Goal: Register for event/course

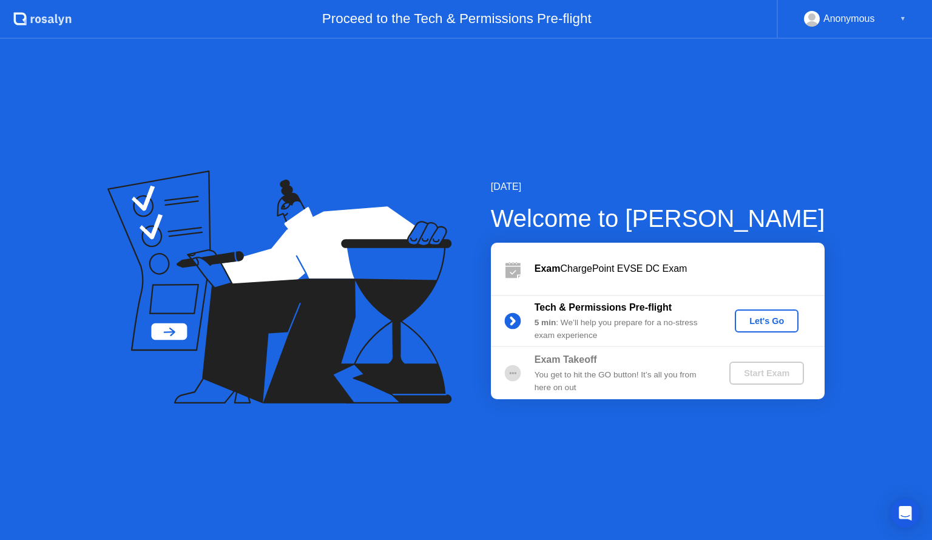
click at [762, 324] on div "Let's Go" at bounding box center [767, 321] width 54 height 10
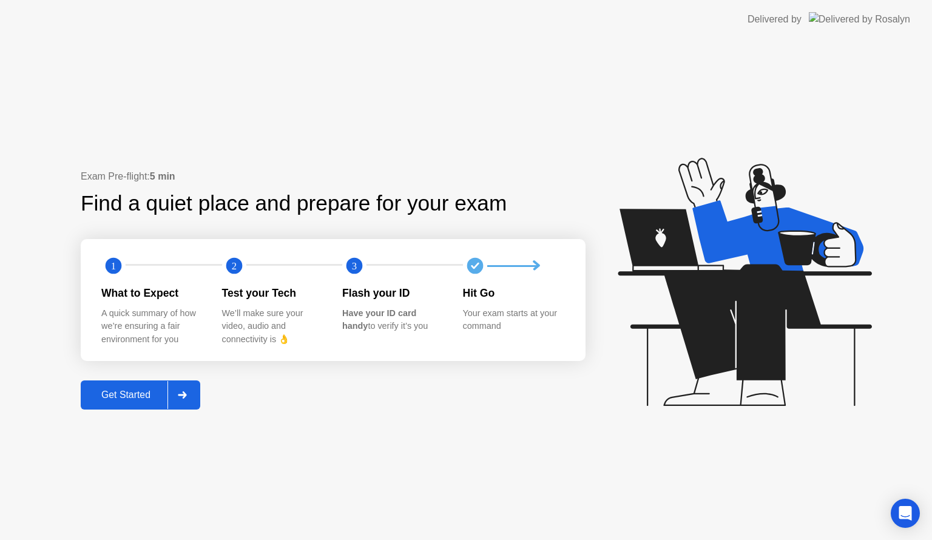
click at [113, 397] on div "Get Started" at bounding box center [125, 395] width 83 height 11
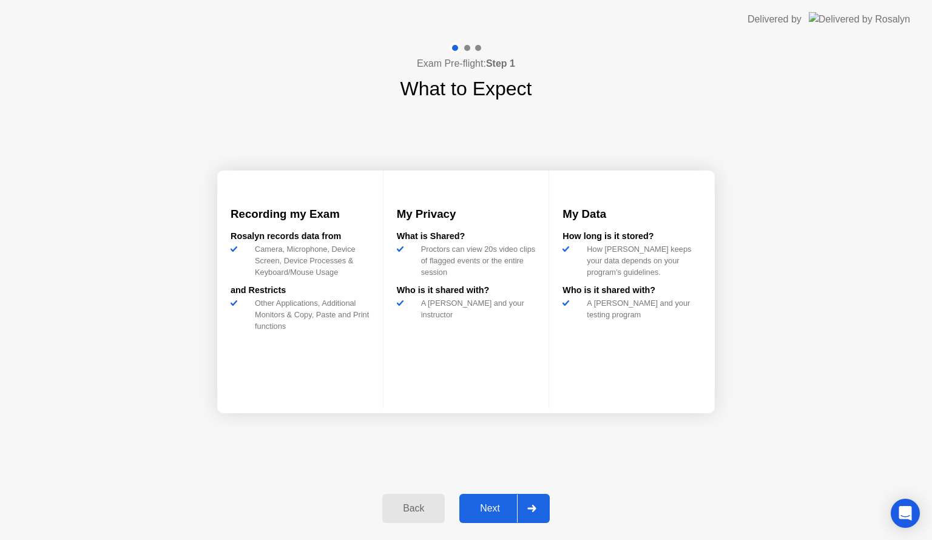
click at [480, 503] on div "Next" at bounding box center [490, 508] width 54 height 11
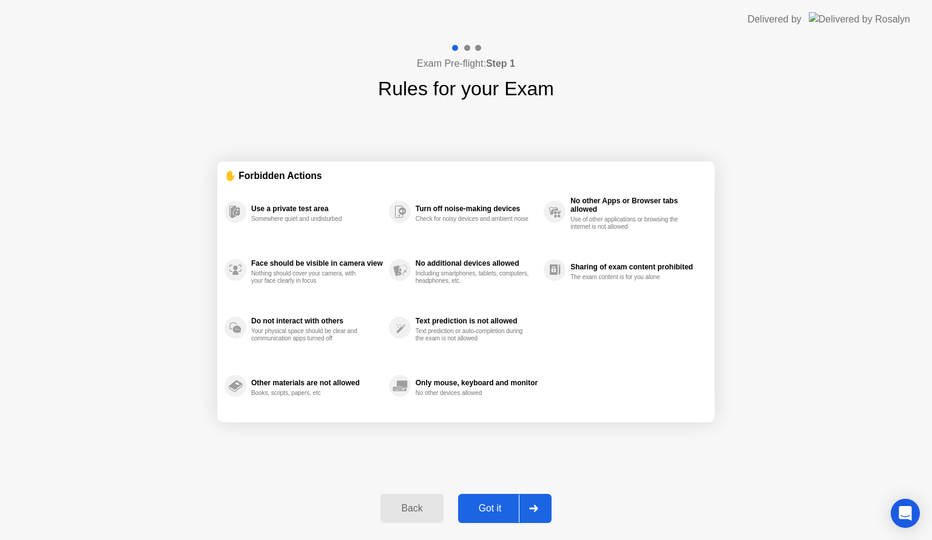
click at [503, 507] on div "Got it" at bounding box center [490, 508] width 57 height 11
select select "**********"
select select "*******"
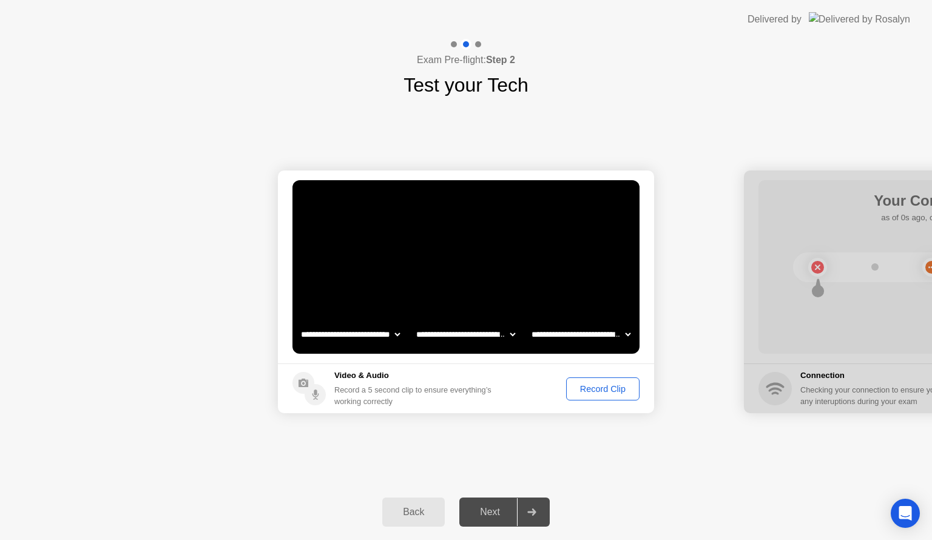
click at [608, 393] on div "Record Clip" at bounding box center [603, 389] width 65 height 10
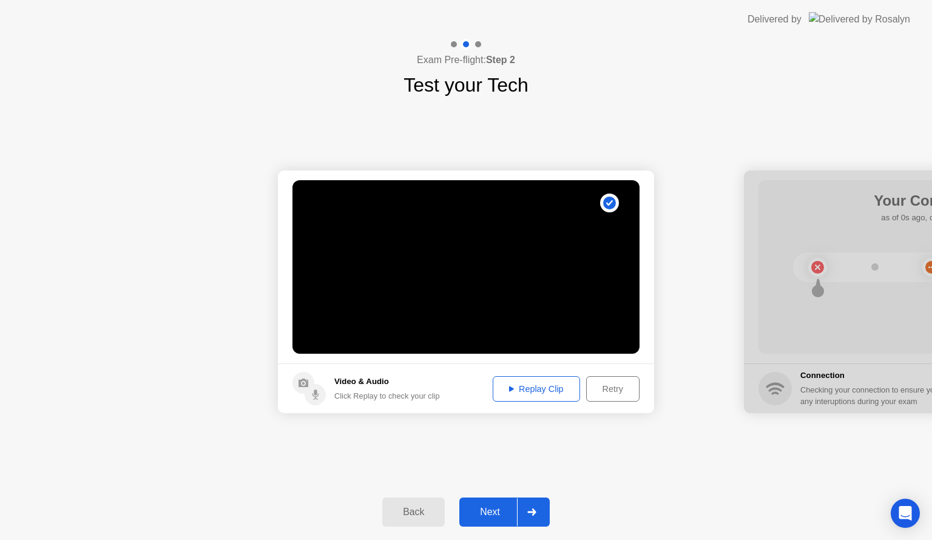
click at [481, 507] on div "Next" at bounding box center [490, 512] width 54 height 11
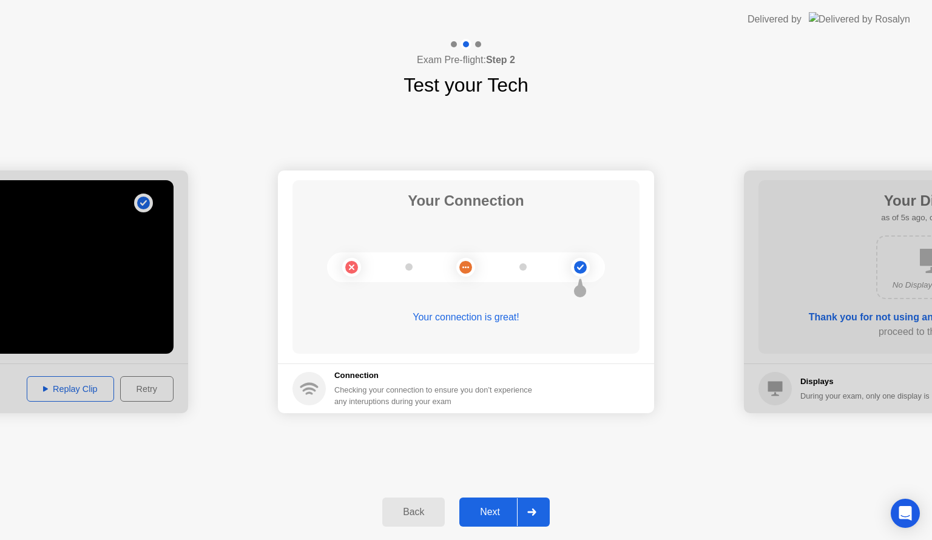
click at [516, 510] on div "Next" at bounding box center [490, 512] width 54 height 11
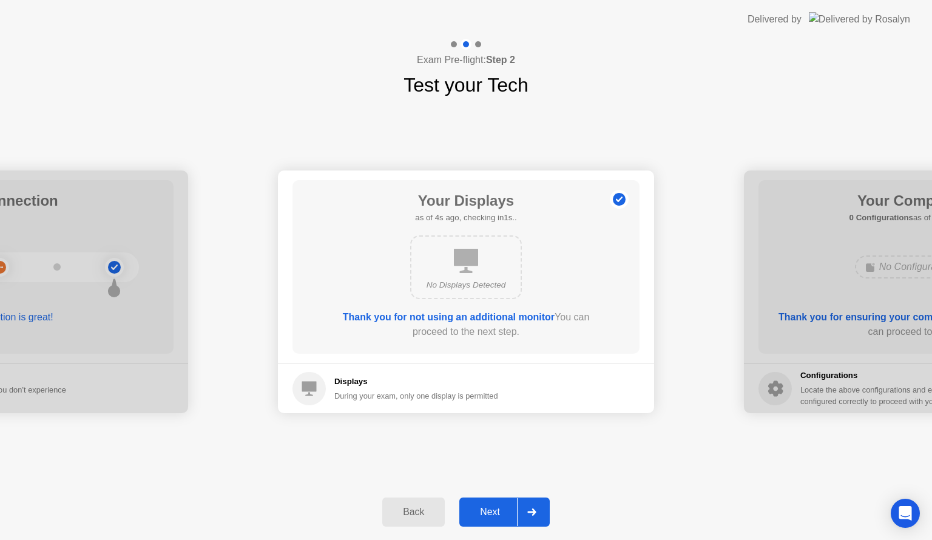
click at [498, 509] on div "Next" at bounding box center [490, 512] width 54 height 11
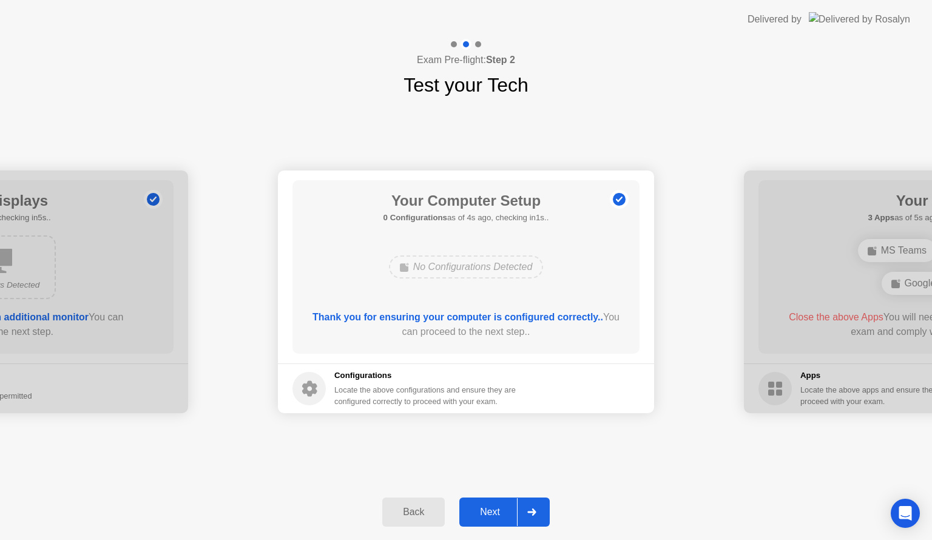
click at [498, 507] on div "Next" at bounding box center [490, 512] width 54 height 11
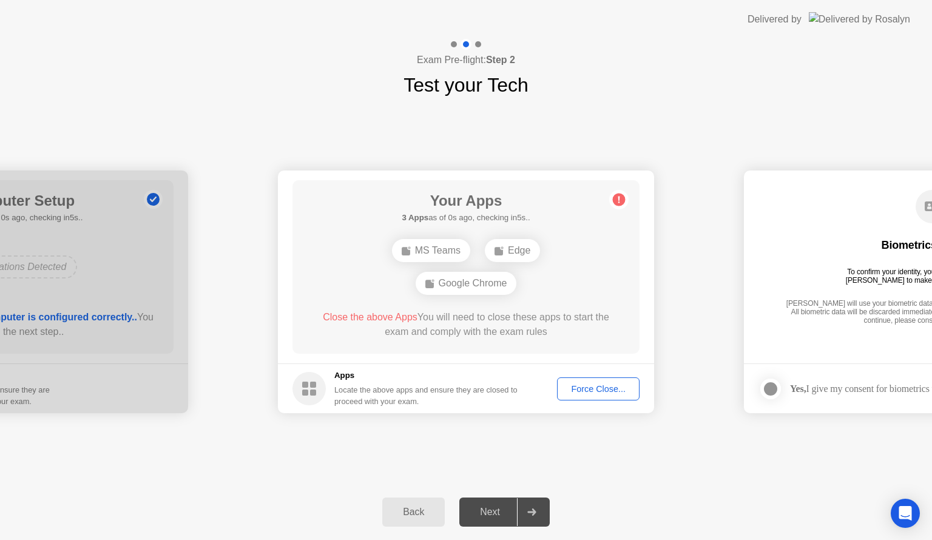
click at [602, 386] on div "Force Close..." at bounding box center [598, 389] width 74 height 10
click at [410, 272] on div "Edge" at bounding box center [408, 267] width 55 height 23
click at [495, 270] on div "Google Chrome" at bounding box center [500, 267] width 101 height 23
click at [608, 393] on div "Force Close..." at bounding box center [598, 389] width 74 height 10
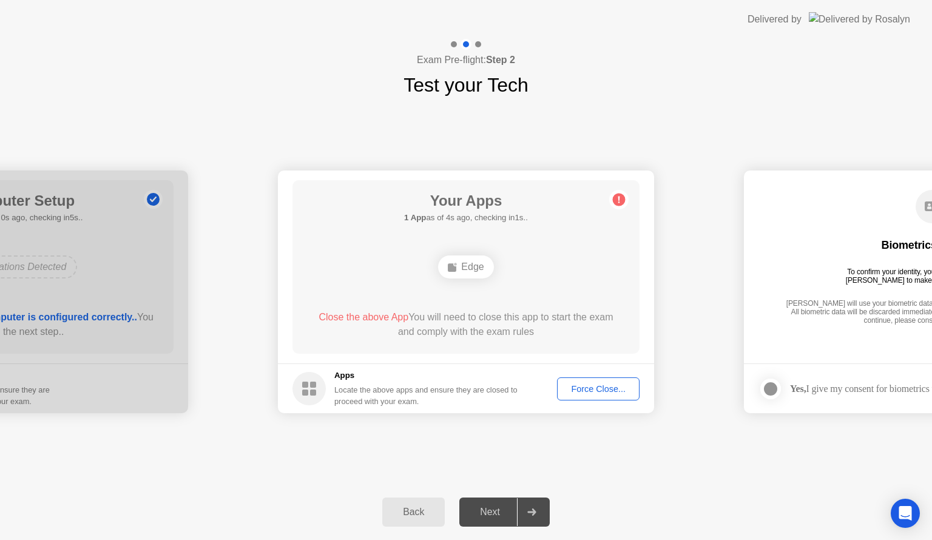
click at [611, 389] on div "Force Close..." at bounding box center [598, 389] width 74 height 10
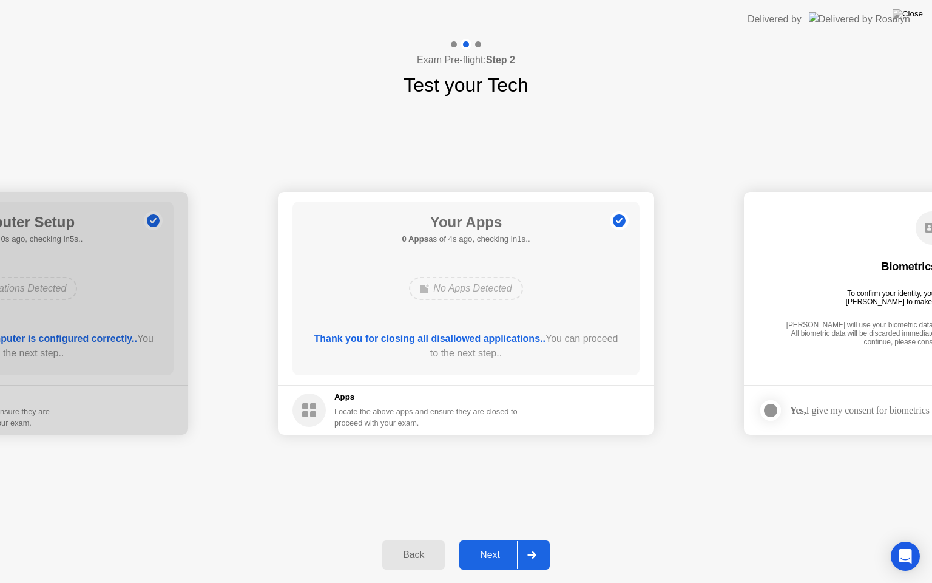
click at [496, 540] on div "Next" at bounding box center [490, 554] width 54 height 11
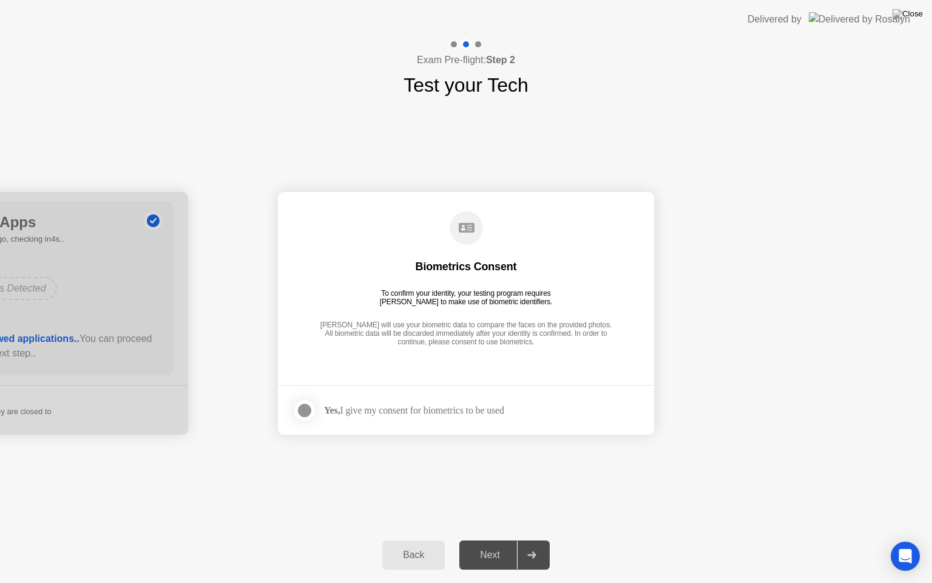
click at [310, 412] on div at bounding box center [304, 410] width 15 height 15
click at [490, 540] on div "Next" at bounding box center [490, 554] width 54 height 11
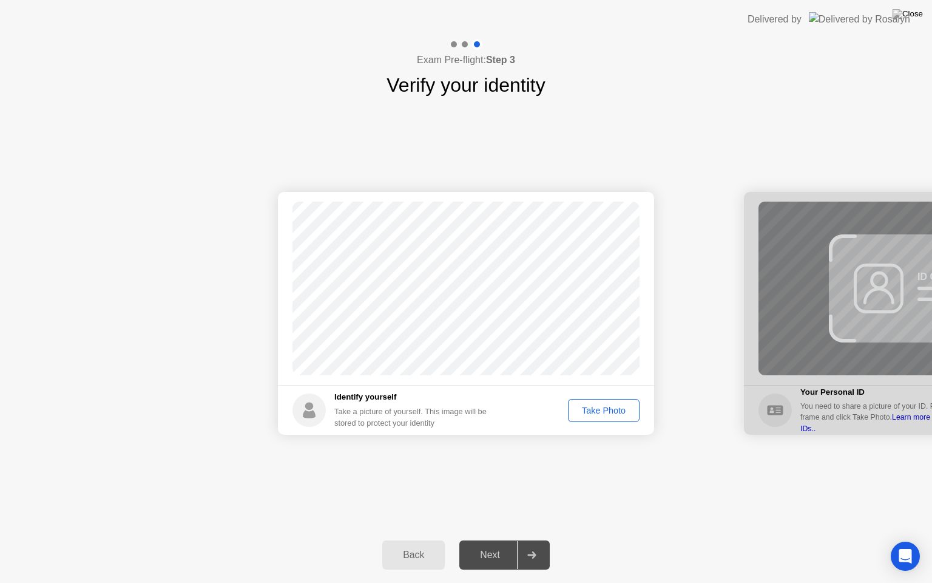
click at [605, 412] on div "Take Photo" at bounding box center [603, 410] width 63 height 10
click at [490, 540] on div "Next" at bounding box center [490, 554] width 54 height 11
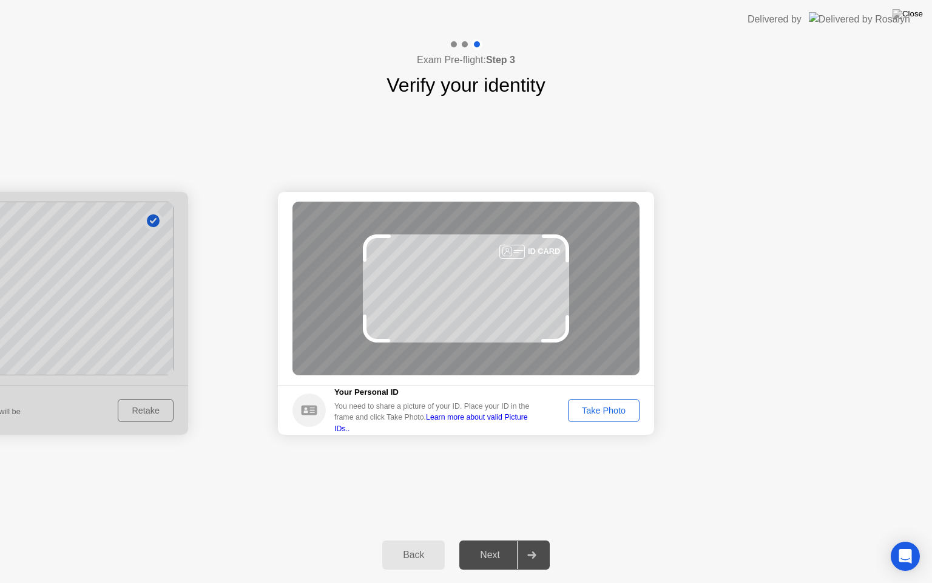
click at [609, 414] on div "Take Photo" at bounding box center [603, 410] width 63 height 10
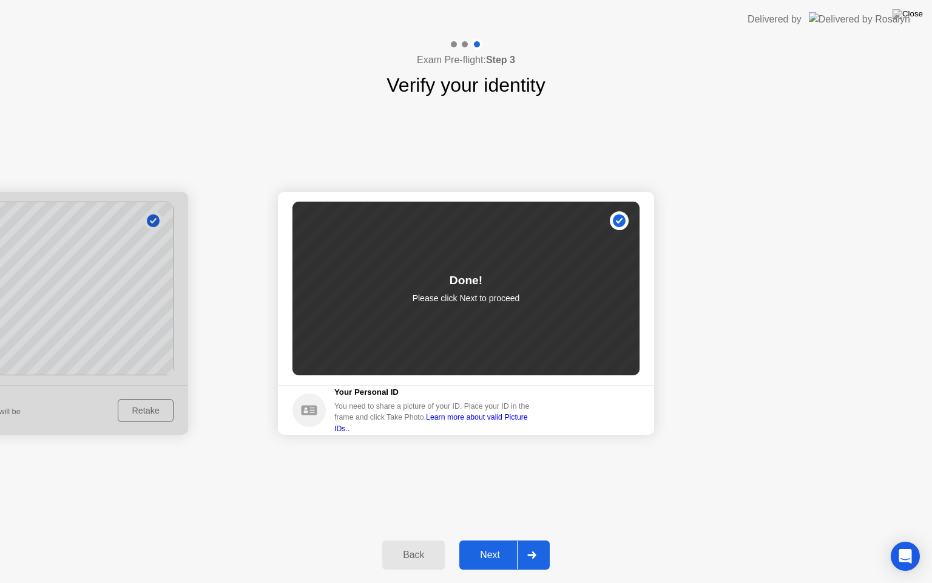
click at [489, 540] on div "Next" at bounding box center [490, 554] width 54 height 11
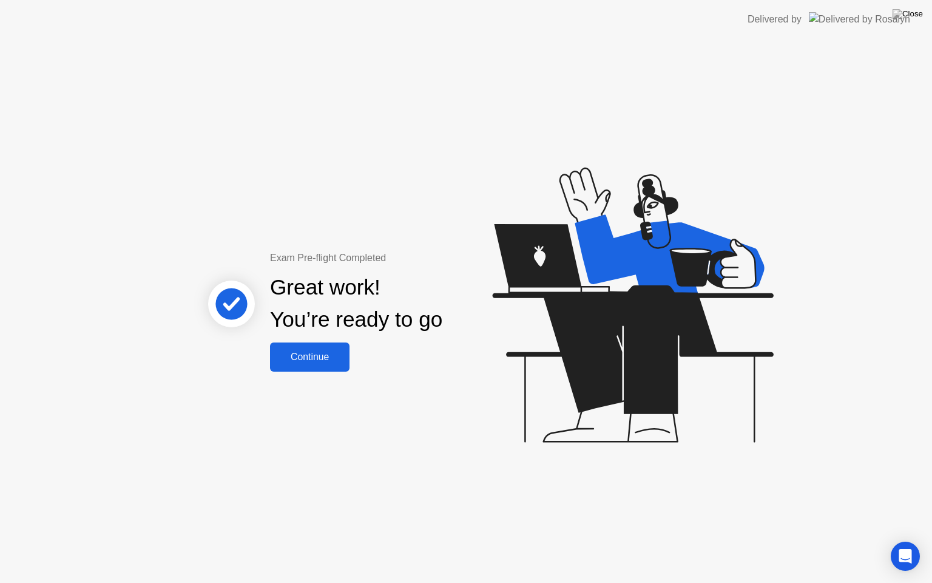
click at [327, 359] on div "Continue" at bounding box center [310, 356] width 72 height 11
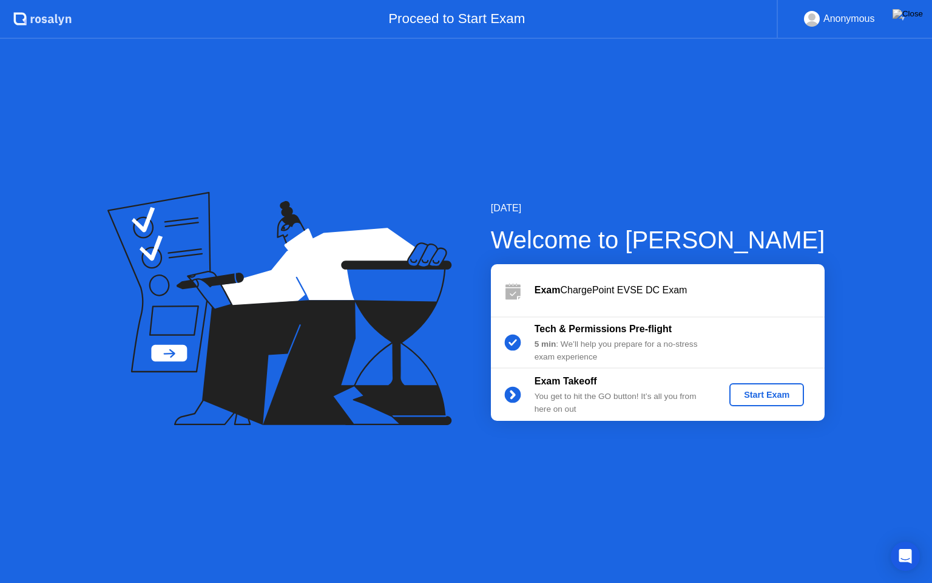
click at [770, 395] on div "Start Exam" at bounding box center [766, 395] width 65 height 10
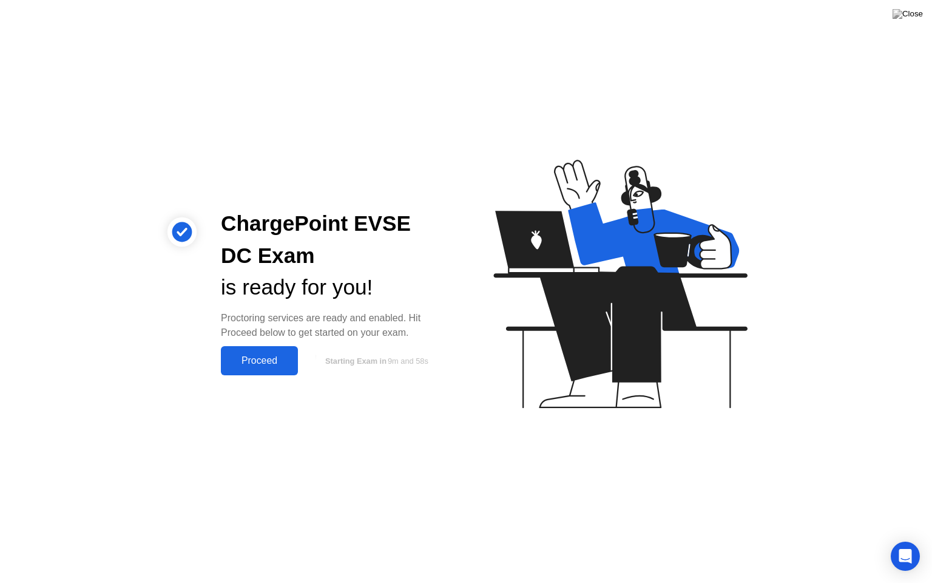
click at [269, 355] on div "Proceed" at bounding box center [260, 360] width 70 height 11
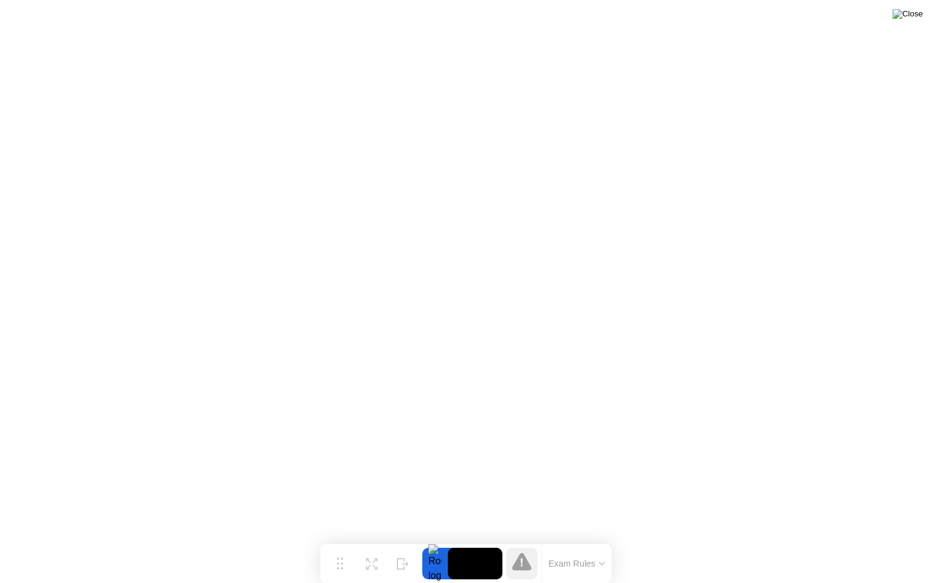
click at [916, 10] on img at bounding box center [908, 14] width 30 height 10
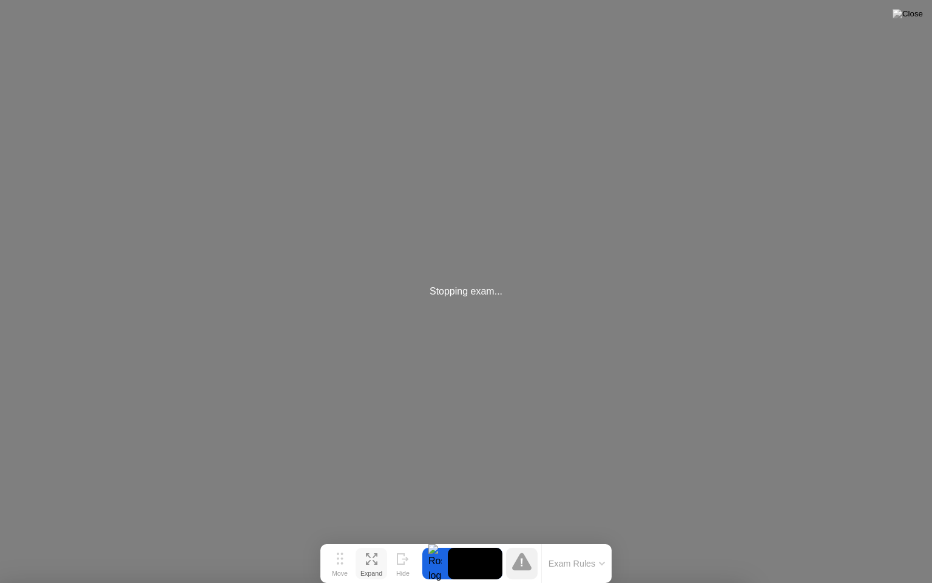
click at [370, 540] on icon at bounding box center [372, 559] width 12 height 12
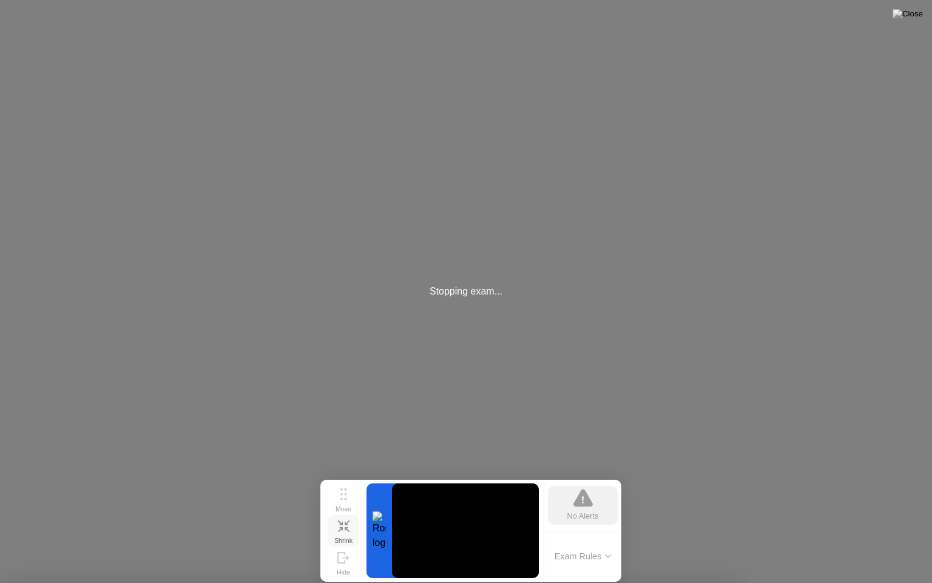
click at [338, 525] on icon at bounding box center [344, 526] width 12 height 12
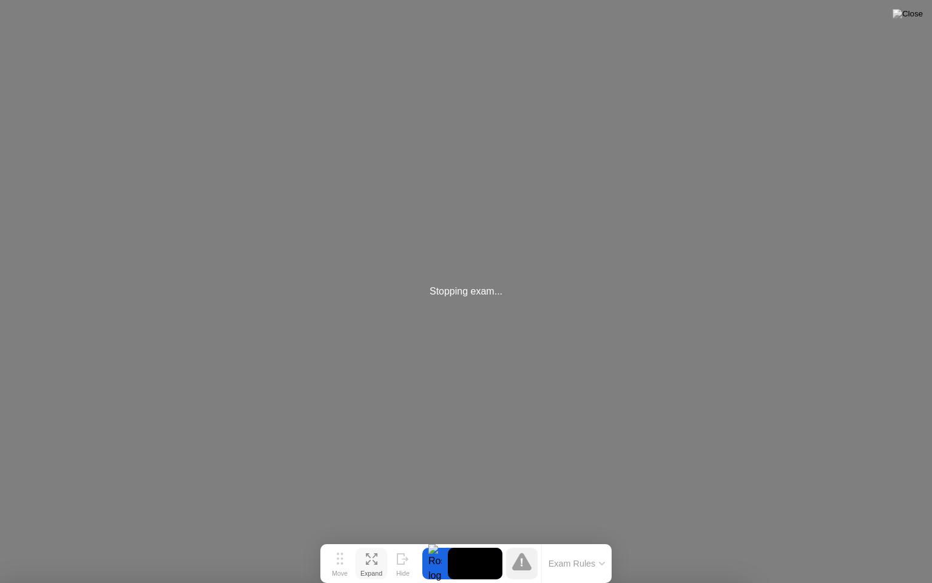
click at [576, 540] on button "Exam Rules" at bounding box center [577, 563] width 64 height 11
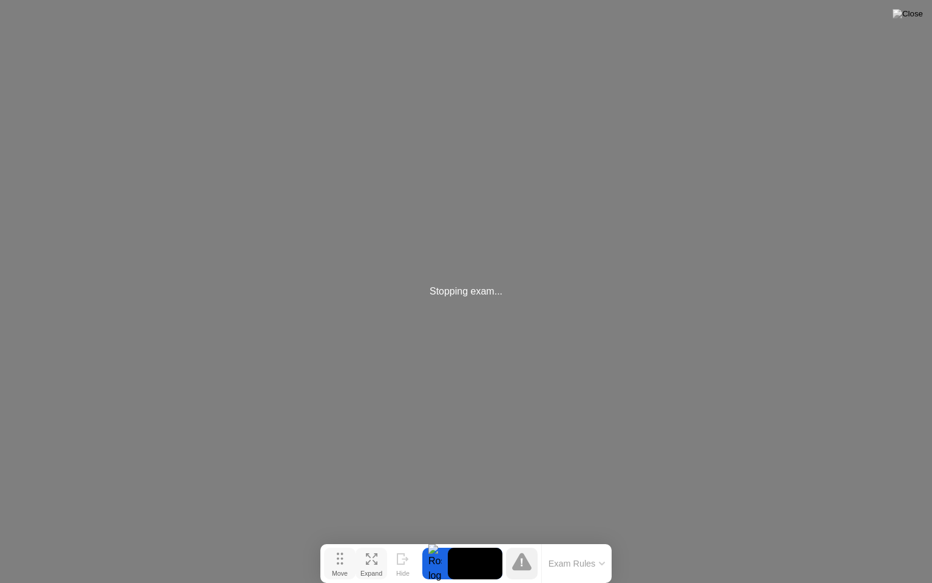
click at [340, 540] on div "Move" at bounding box center [340, 572] width 16 height 7
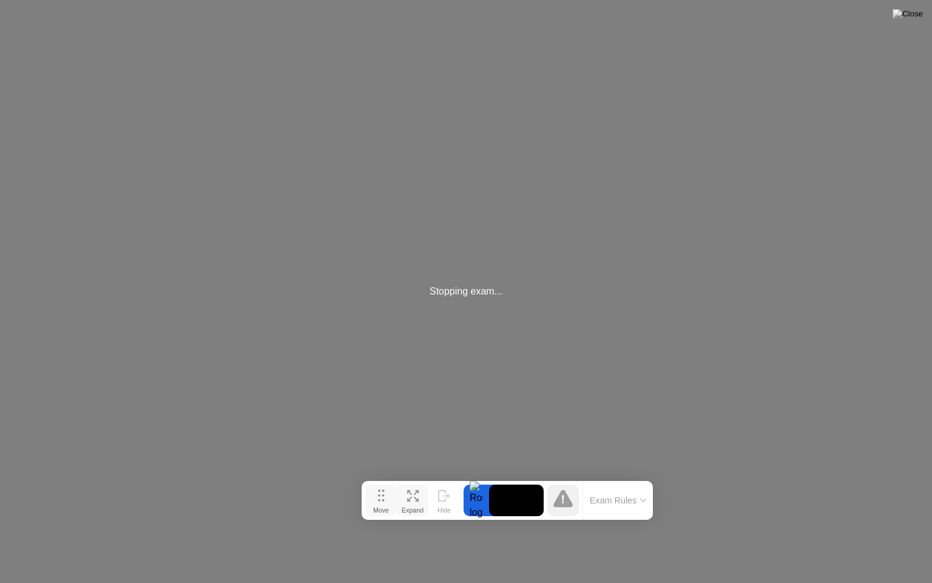
drag, startPoint x: 339, startPoint y: 566, endPoint x: 379, endPoint y: 503, distance: 74.8
click at [379, 506] on div "Move" at bounding box center [381, 509] width 16 height 7
